Goal: Check status: Check status

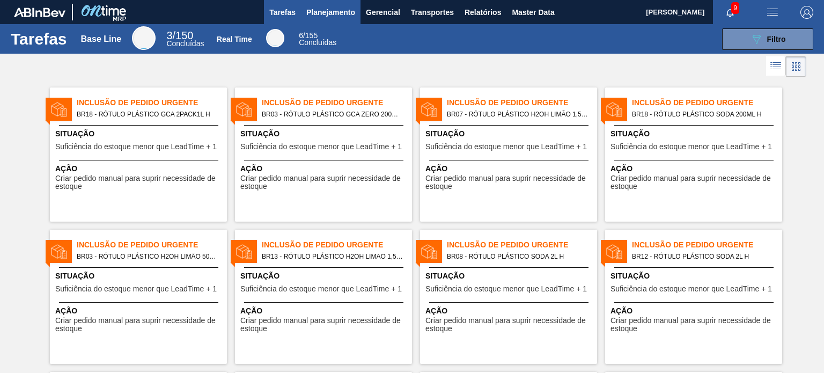
click at [331, 17] on span "Planejamento" at bounding box center [330, 12] width 49 height 13
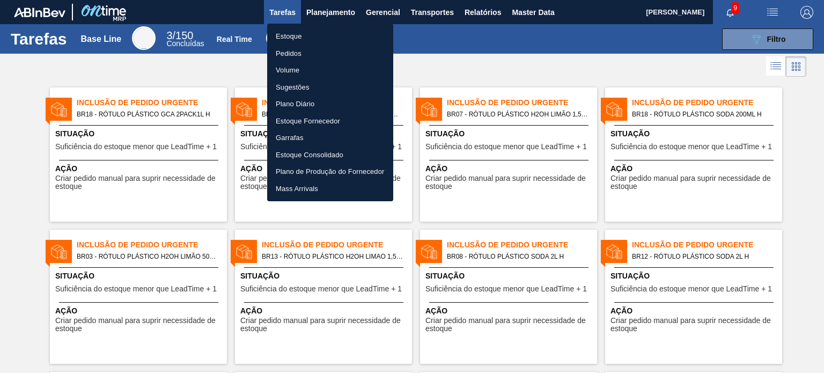
click at [298, 55] on li "Pedidos" at bounding box center [330, 53] width 126 height 17
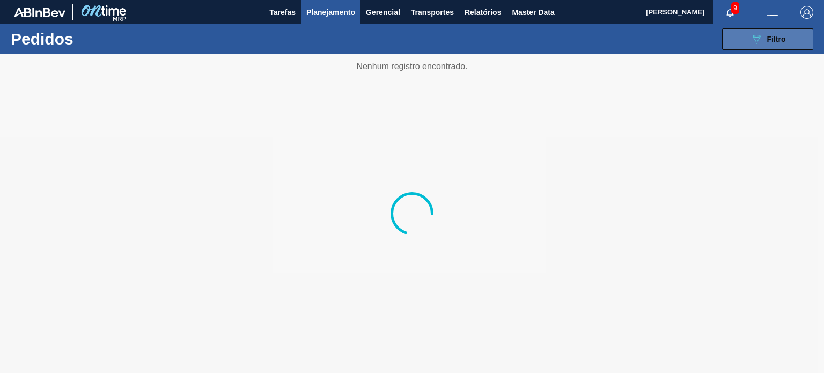
click at [783, 40] on span "Filtro" at bounding box center [776, 39] width 19 height 9
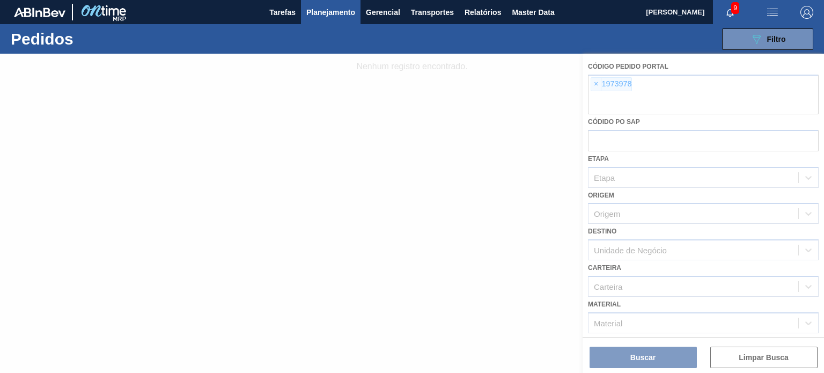
click at [602, 86] on div at bounding box center [412, 213] width 824 height 319
click at [594, 83] on div at bounding box center [412, 213] width 824 height 319
click at [592, 84] on div at bounding box center [412, 213] width 824 height 319
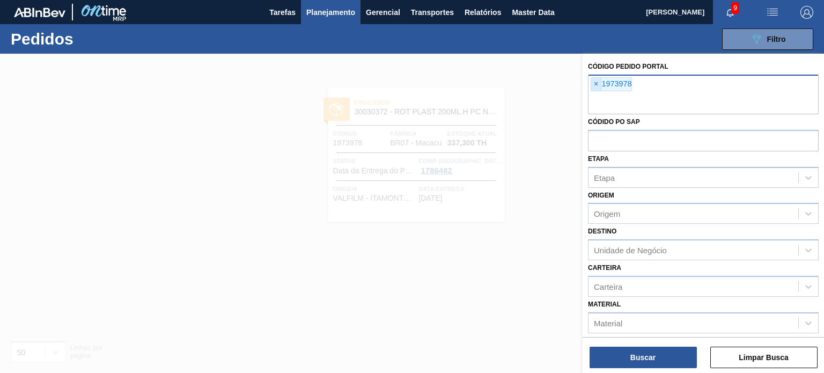
click at [592, 87] on span "×" at bounding box center [596, 84] width 10 height 13
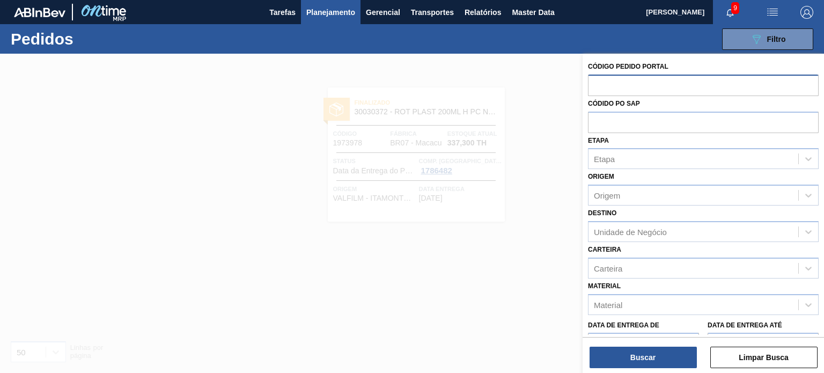
paste input "1986092"
type input "1986092"
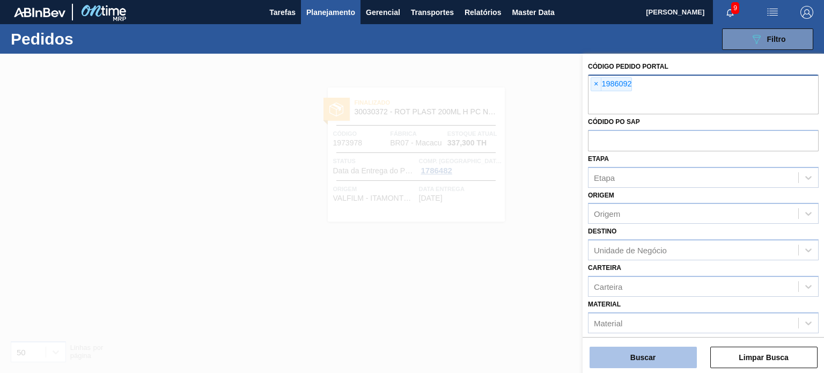
click at [654, 362] on button "Buscar" at bounding box center [643, 357] width 107 height 21
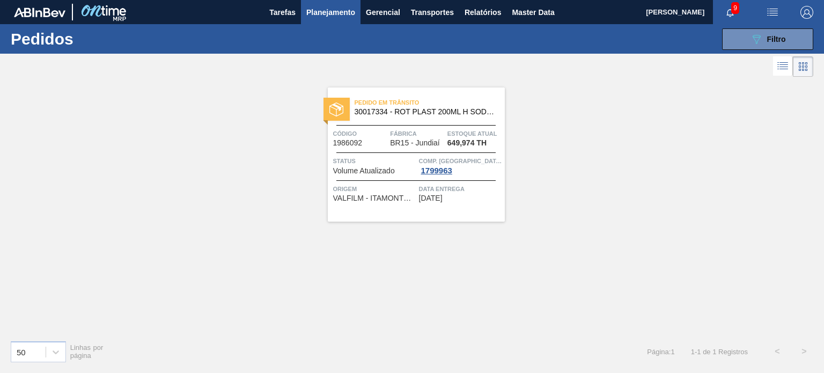
drag, startPoint x: 795, startPoint y: 34, endPoint x: 758, endPoint y: 51, distance: 41.1
click at [795, 34] on button "089F7B8B-B2A5-4AFE-B5C0-19BA573D28AC Filtro" at bounding box center [767, 38] width 91 height 21
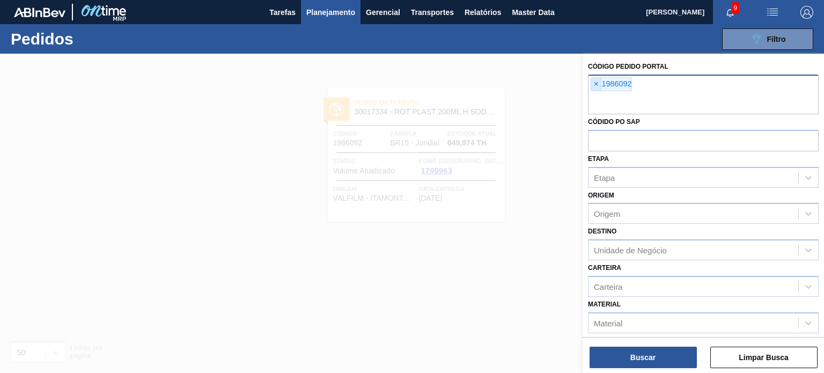
click at [593, 85] on span "×" at bounding box center [596, 84] width 10 height 13
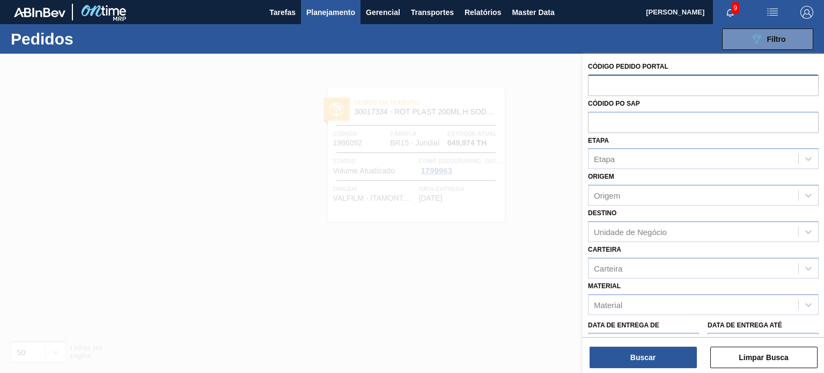
paste input "text"
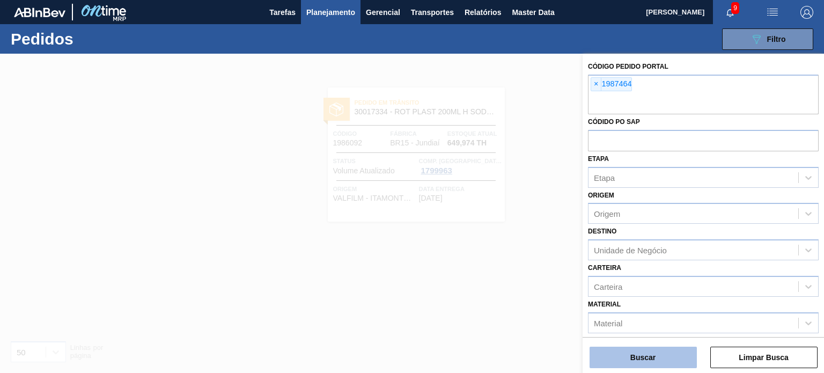
click at [679, 347] on button "Buscar" at bounding box center [643, 357] width 107 height 21
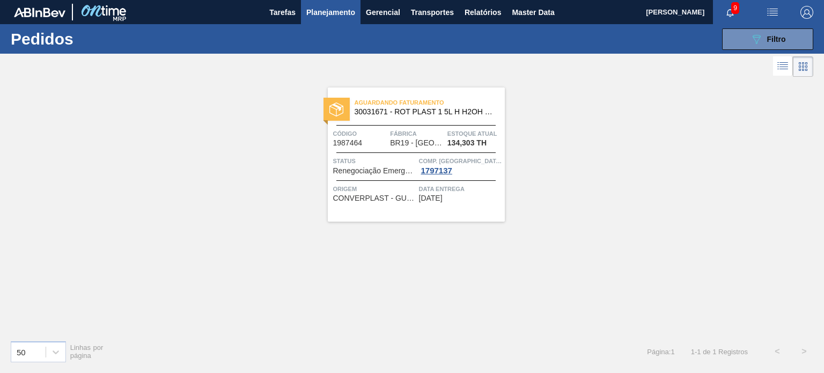
click at [352, 14] on span "Planejamento" at bounding box center [330, 12] width 49 height 13
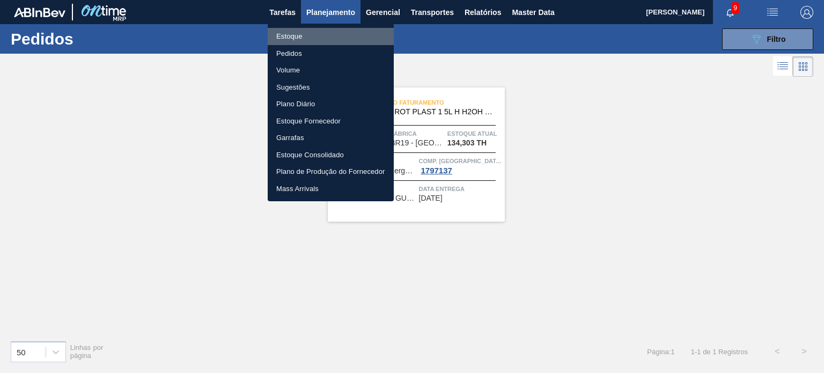
click at [317, 40] on li "Estoque" at bounding box center [331, 36] width 126 height 17
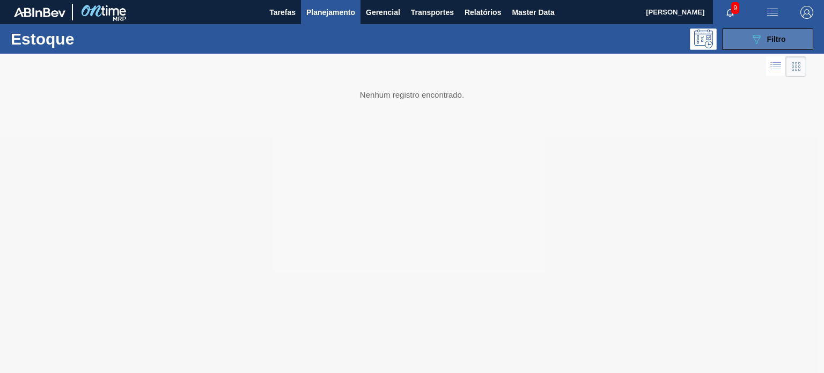
click at [736, 39] on button "089F7B8B-B2A5-4AFE-B5C0-19BA573D28AC Filtro" at bounding box center [767, 38] width 91 height 21
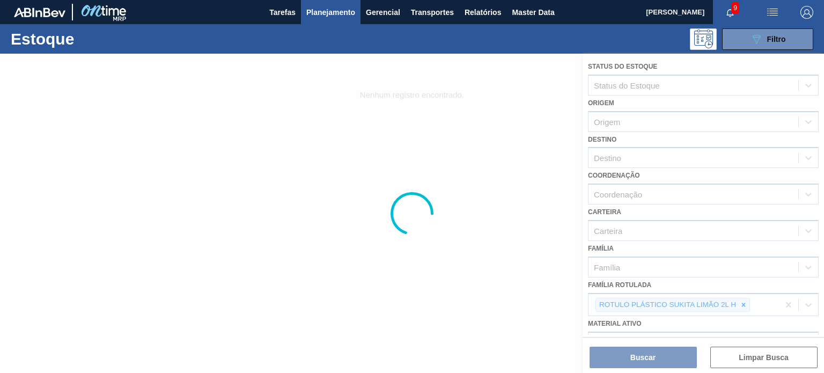
click at [738, 303] on div at bounding box center [412, 213] width 824 height 319
click at [745, 304] on div at bounding box center [412, 213] width 824 height 319
click at [740, 304] on div at bounding box center [412, 213] width 824 height 319
click at [739, 303] on div at bounding box center [412, 213] width 824 height 319
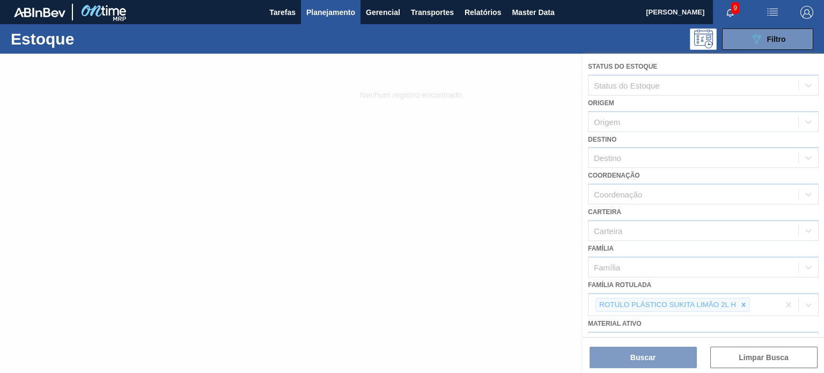
click at [746, 304] on div at bounding box center [412, 213] width 824 height 319
click at [742, 301] on div at bounding box center [412, 213] width 824 height 319
click at [744, 301] on div at bounding box center [412, 213] width 824 height 319
click at [743, 300] on div at bounding box center [412, 213] width 824 height 319
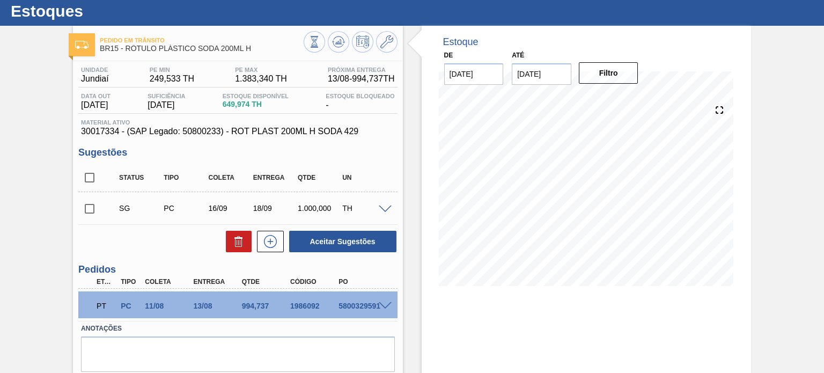
scroll to position [54, 0]
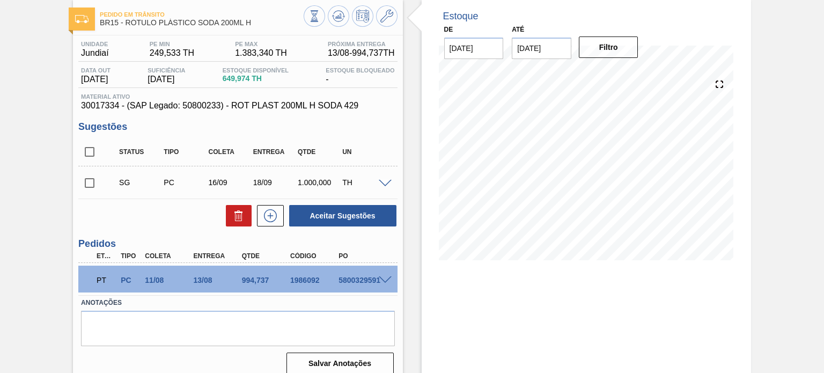
click at [288, 281] on div "1986092" at bounding box center [314, 280] width 53 height 9
click at [293, 279] on div "1986092" at bounding box center [314, 280] width 53 height 9
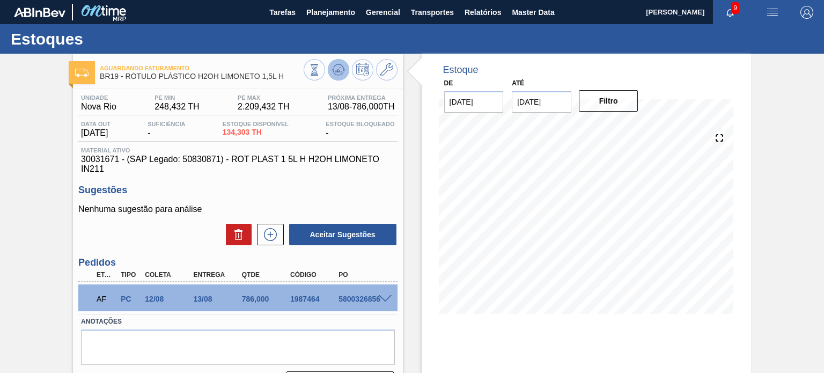
click at [320, 74] on icon at bounding box center [314, 70] width 12 height 12
drag, startPoint x: 284, startPoint y: 74, endPoint x: 119, endPoint y: 43, distance: 167.6
click at [124, 72] on span "BR19 - RÓTULO PLÁSTICO H2OH LIMONETO 1,5L H" at bounding box center [201, 76] width 203 height 8
copy span "RÓTULO PLÁSTICO H2OH LIMONETO 1,5L H"
click at [380, 68] on icon at bounding box center [386, 69] width 13 height 13
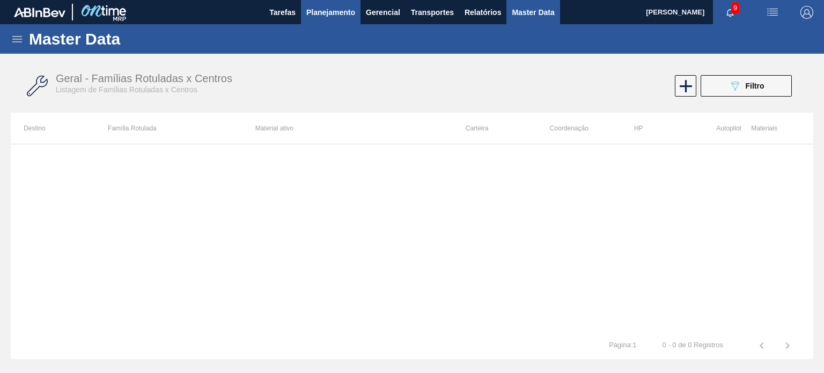
click at [318, 14] on span "Planejamento" at bounding box center [330, 12] width 49 height 13
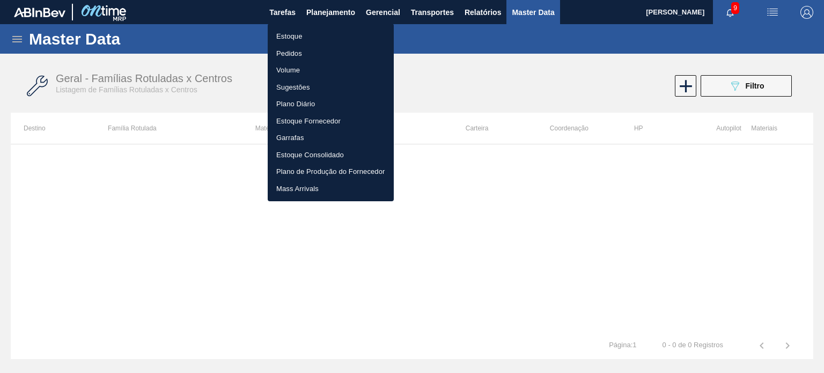
click at [300, 45] on li "Pedidos" at bounding box center [331, 53] width 126 height 17
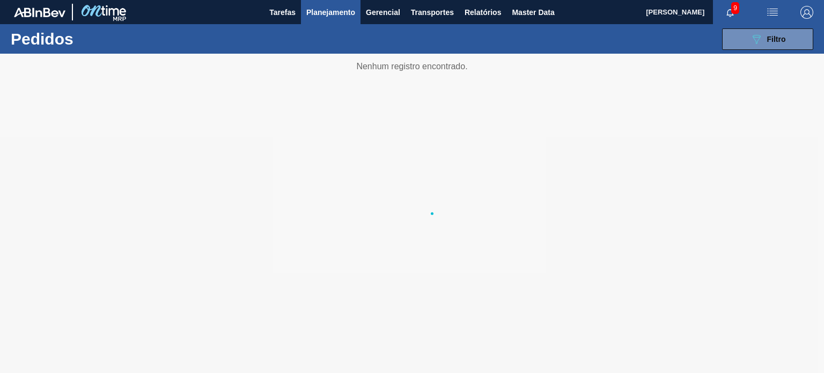
click at [296, 49] on li "Pedidos" at bounding box center [330, 47] width 94 height 10
